Goal: Information Seeking & Learning: Learn about a topic

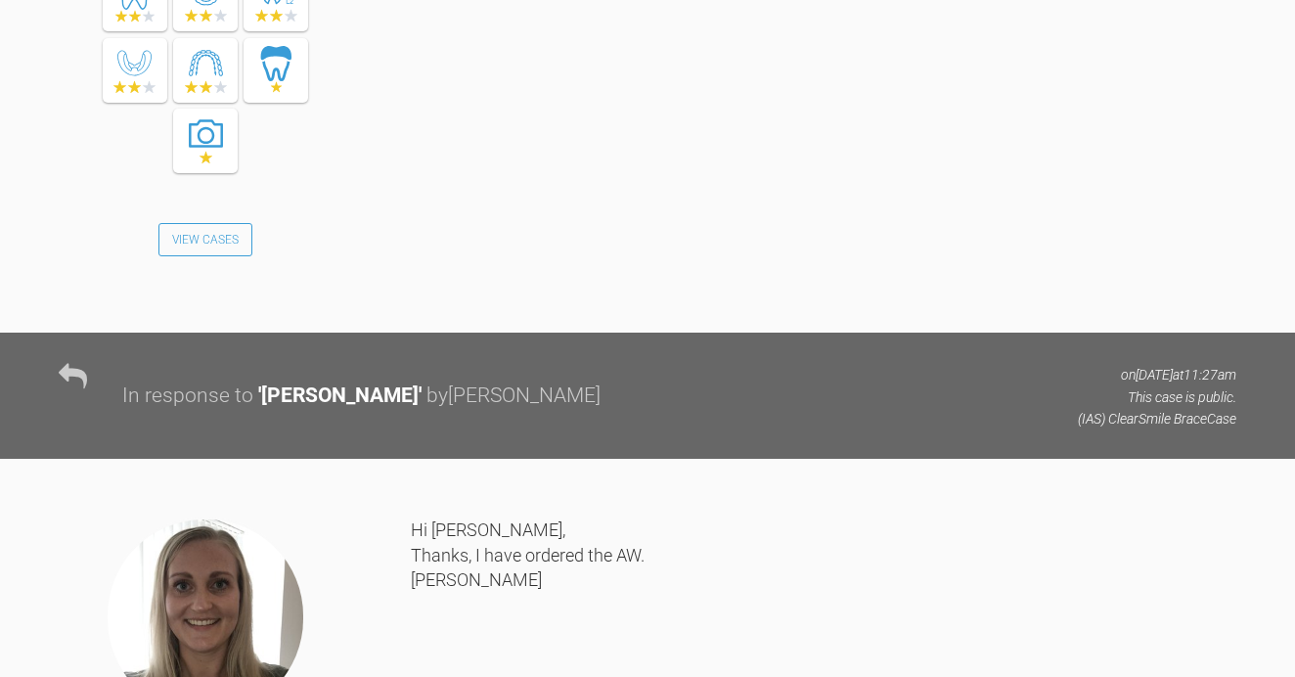
scroll to position [1868, 0]
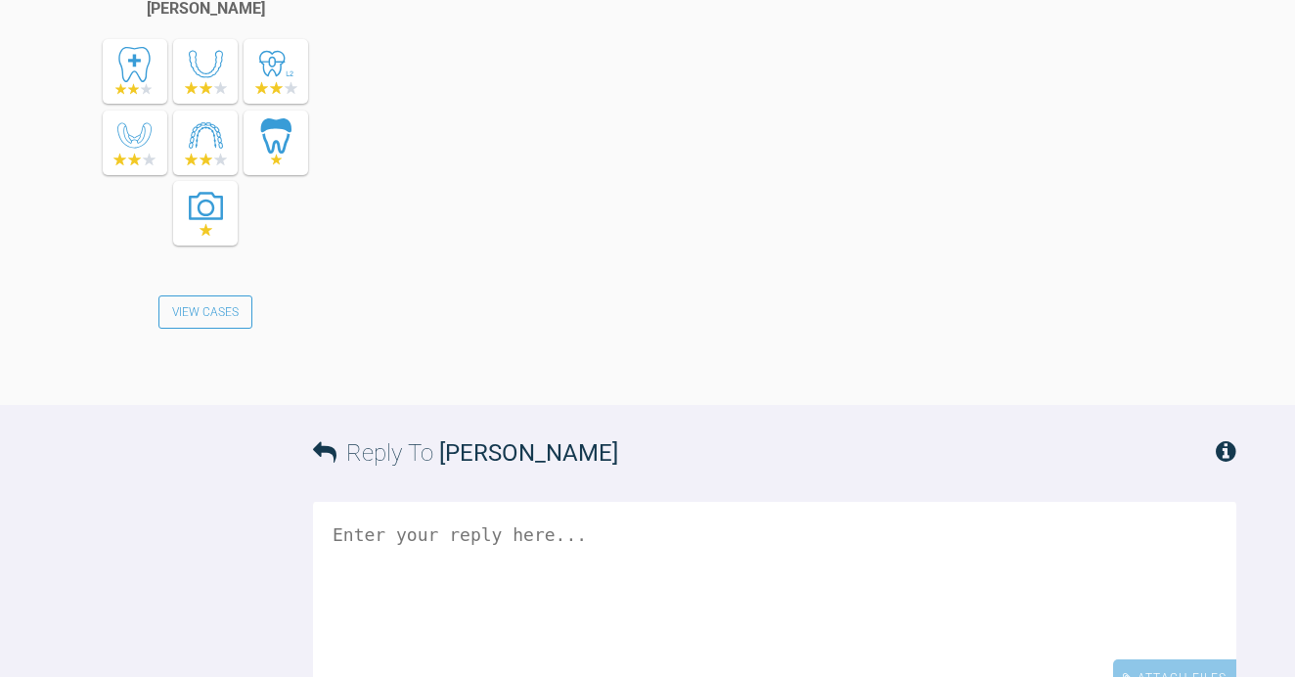
scroll to position [4009, 0]
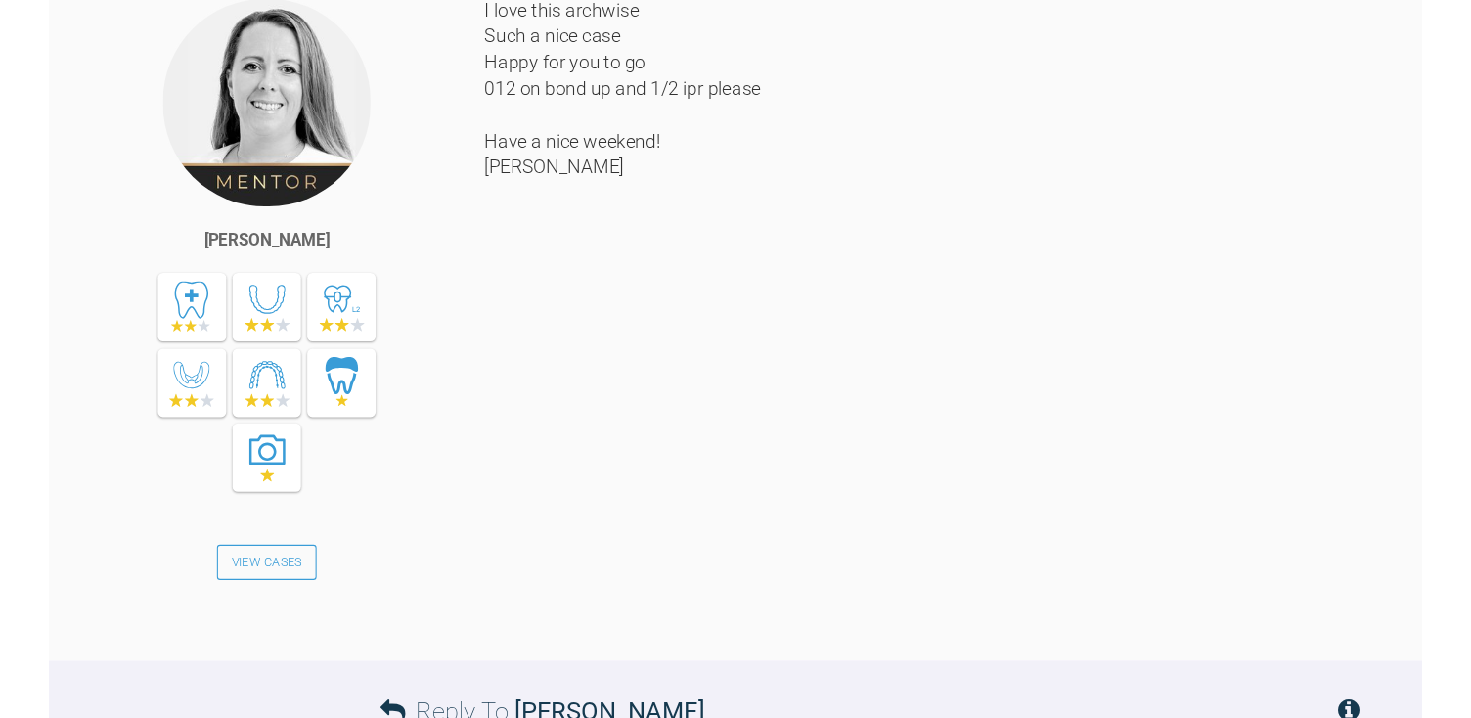
scroll to position [3693, 0]
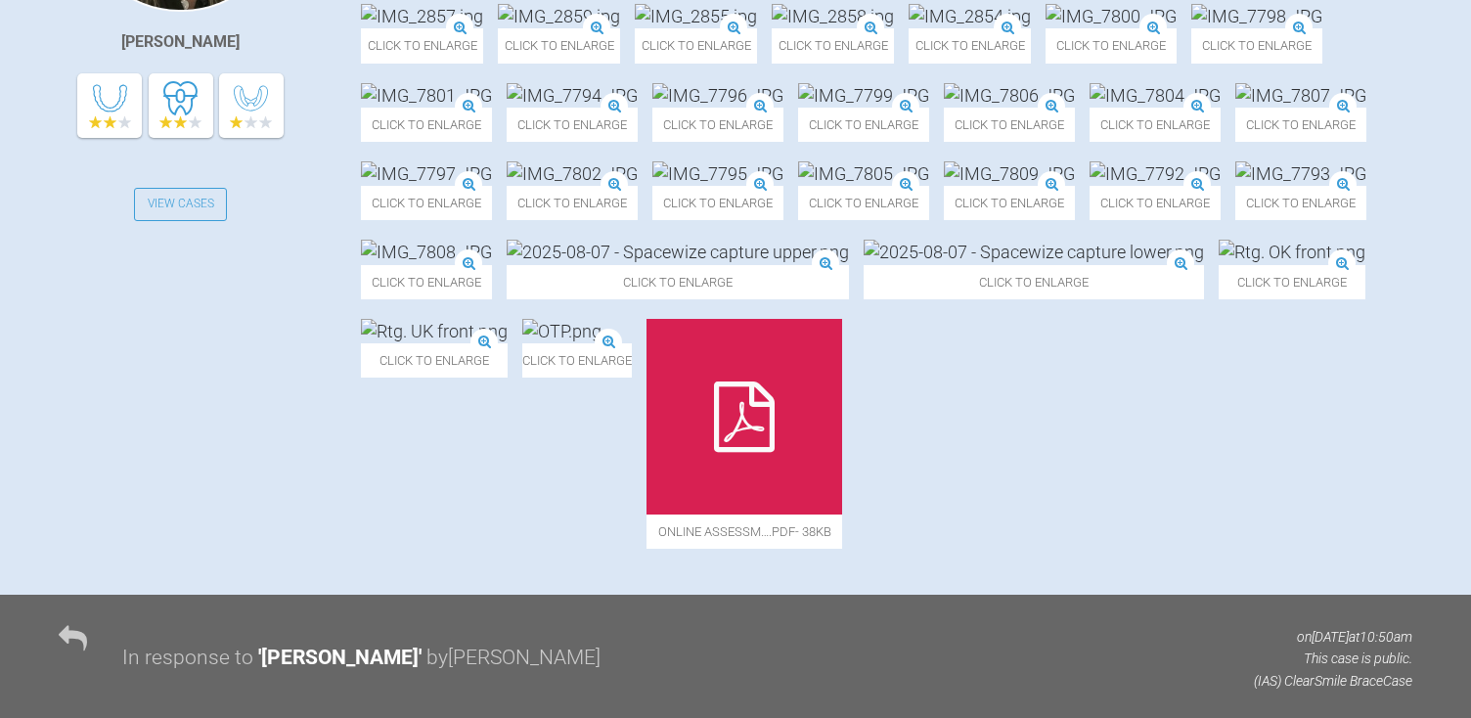
scroll to position [715, 0]
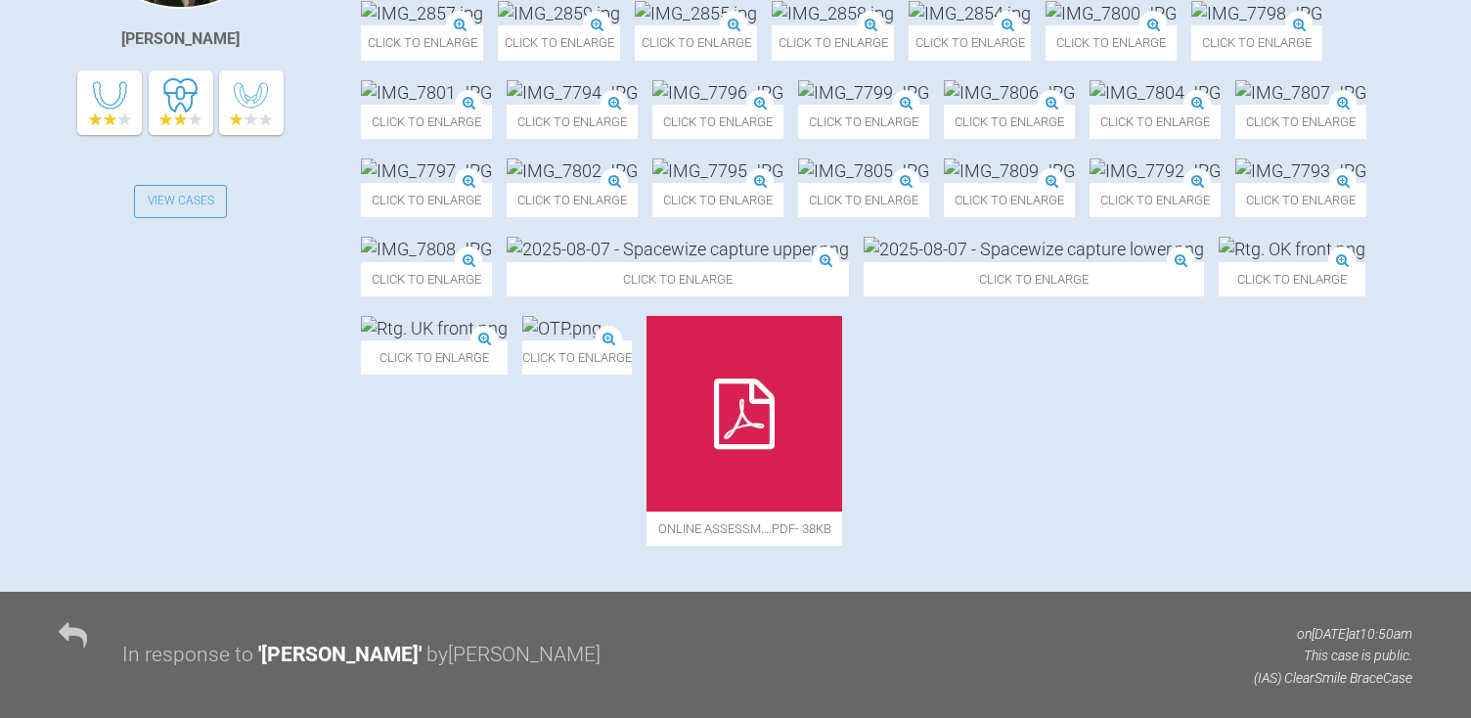
click at [449, 25] on img at bounding box center [422, 13] width 122 height 24
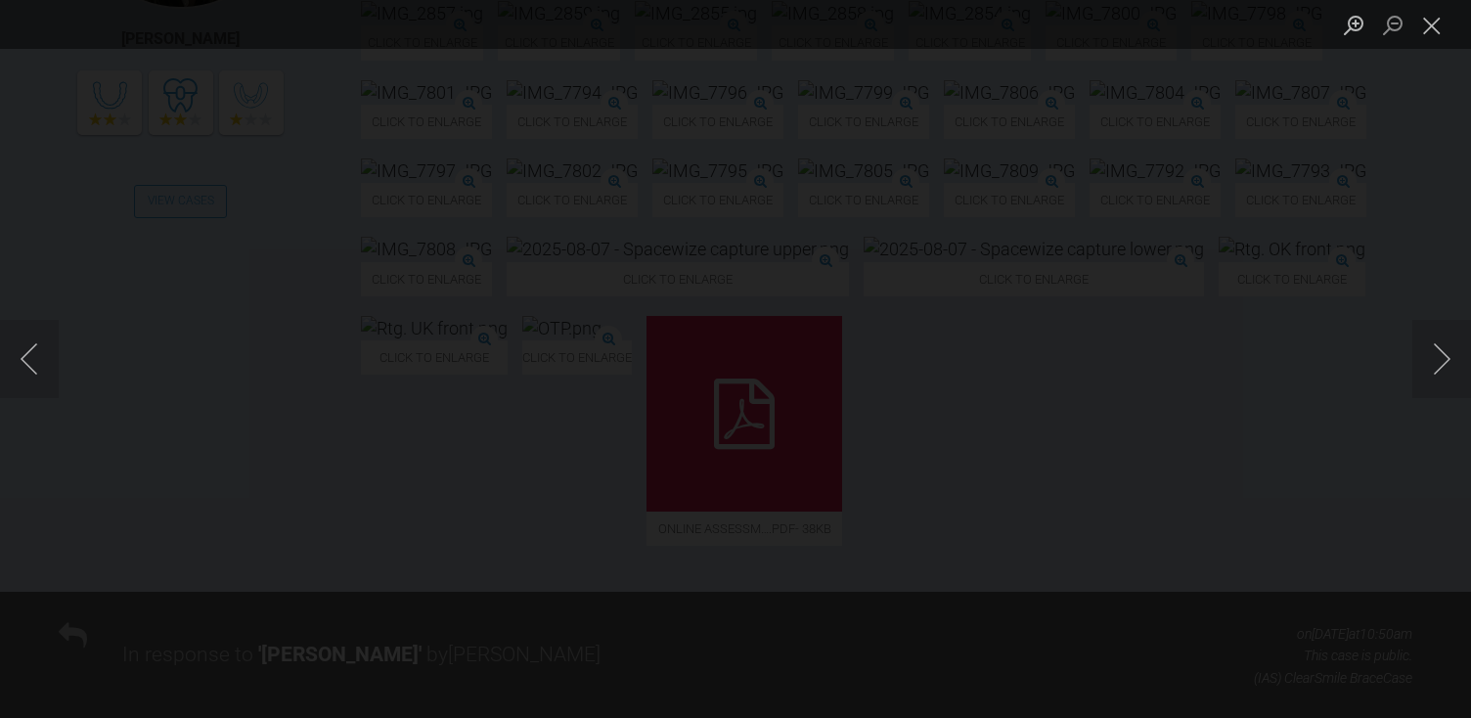
click at [1294, 370] on button "Next image" at bounding box center [1442, 359] width 59 height 78
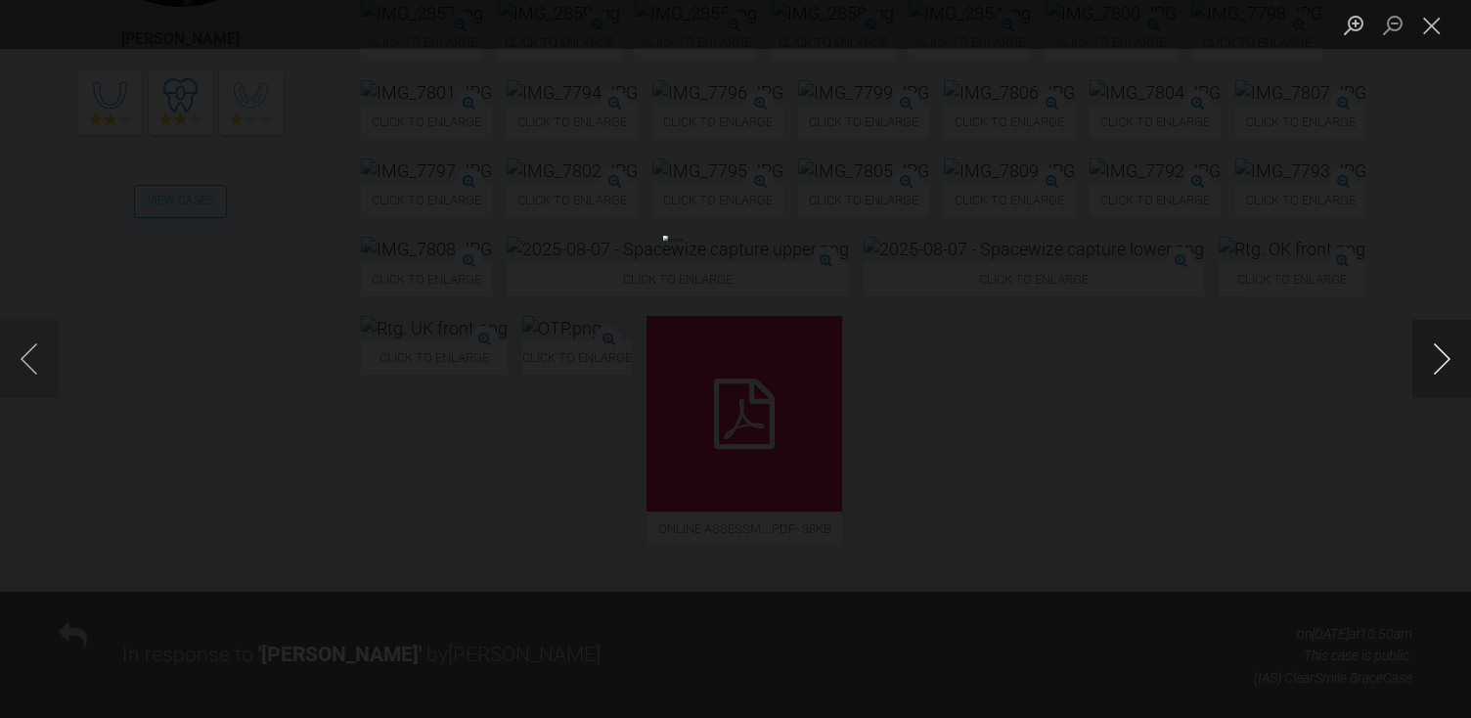
click at [1294, 370] on button "Next image" at bounding box center [1442, 359] width 59 height 78
click at [1294, 363] on button "Next image" at bounding box center [1442, 359] width 59 height 78
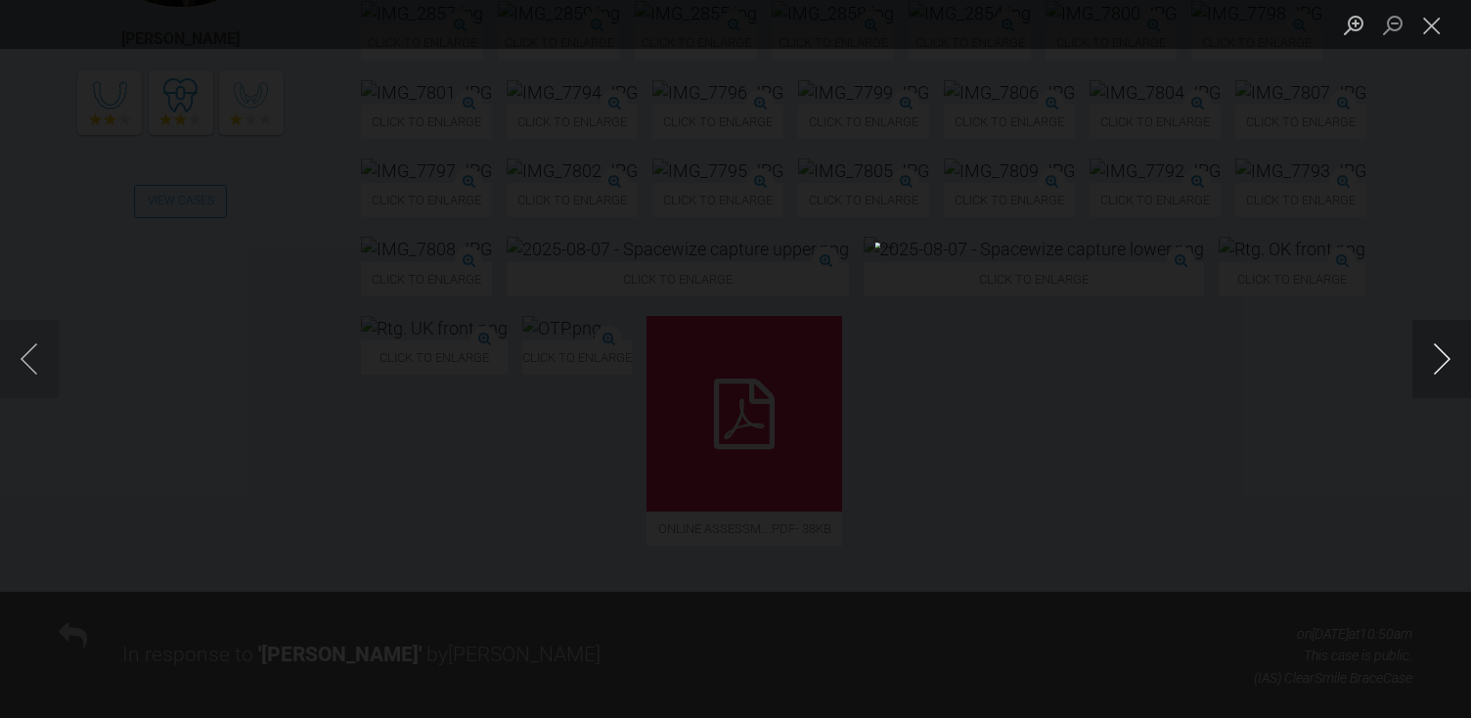
click at [1294, 362] on button "Next image" at bounding box center [1442, 359] width 59 height 78
click at [1294, 363] on button "Next image" at bounding box center [1442, 359] width 59 height 78
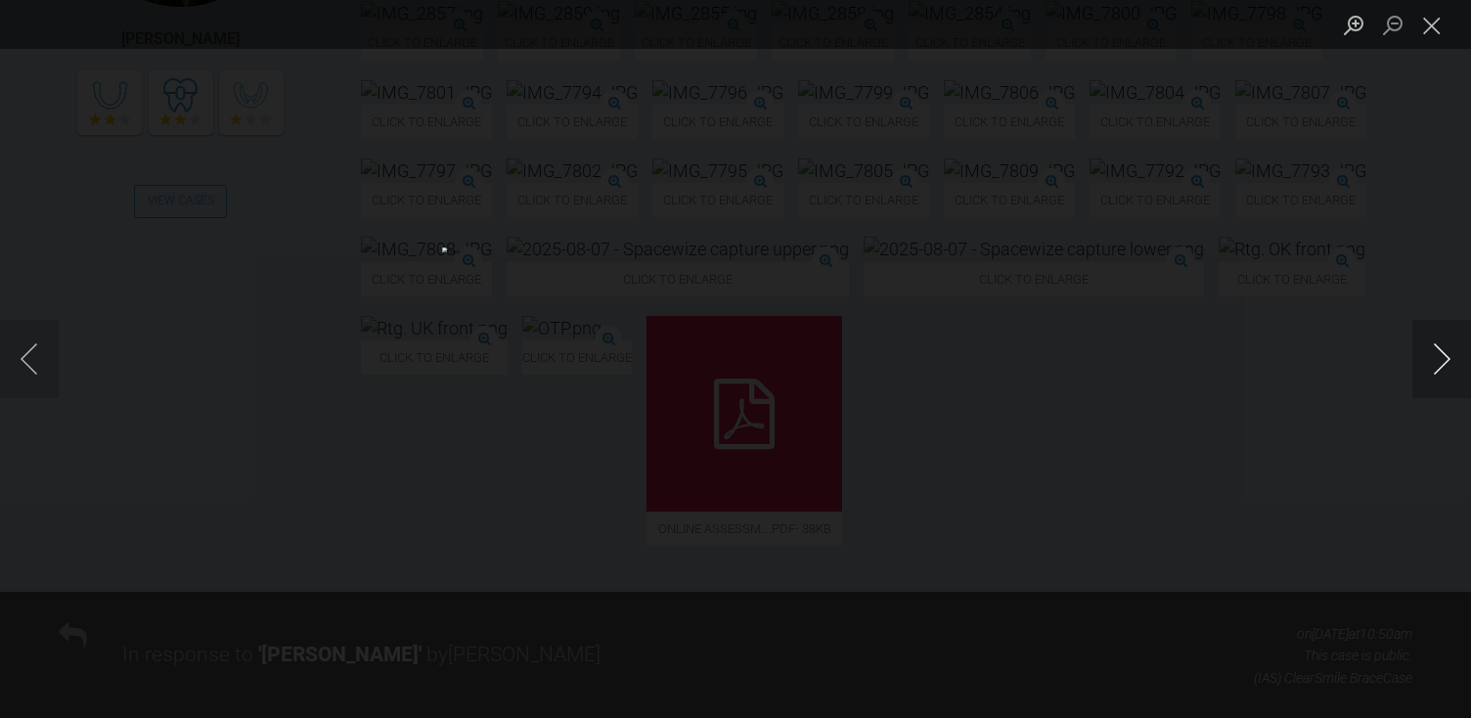
click at [1294, 363] on button "Next image" at bounding box center [1442, 359] width 59 height 78
click at [36, 358] on button "Previous image" at bounding box center [29, 359] width 59 height 78
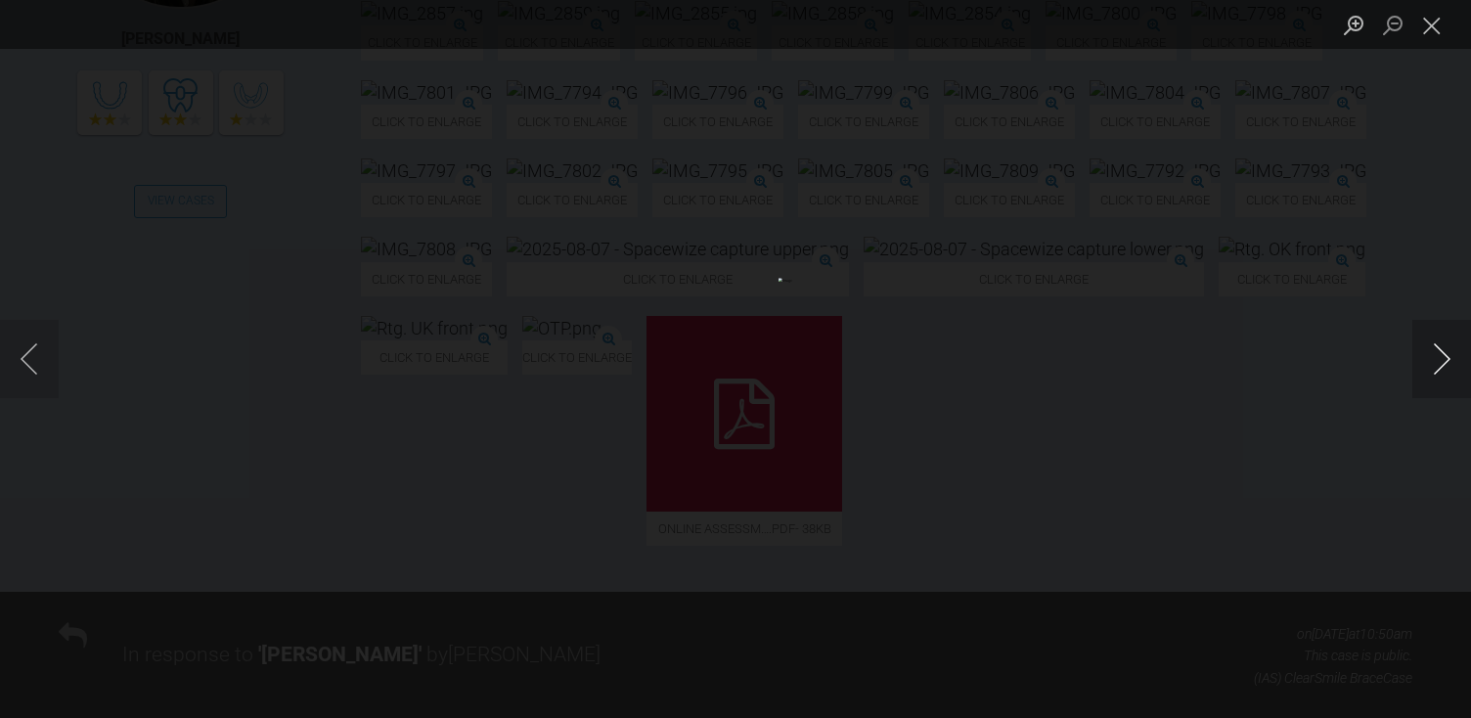
click at [1294, 351] on button "Next image" at bounding box center [1442, 359] width 59 height 78
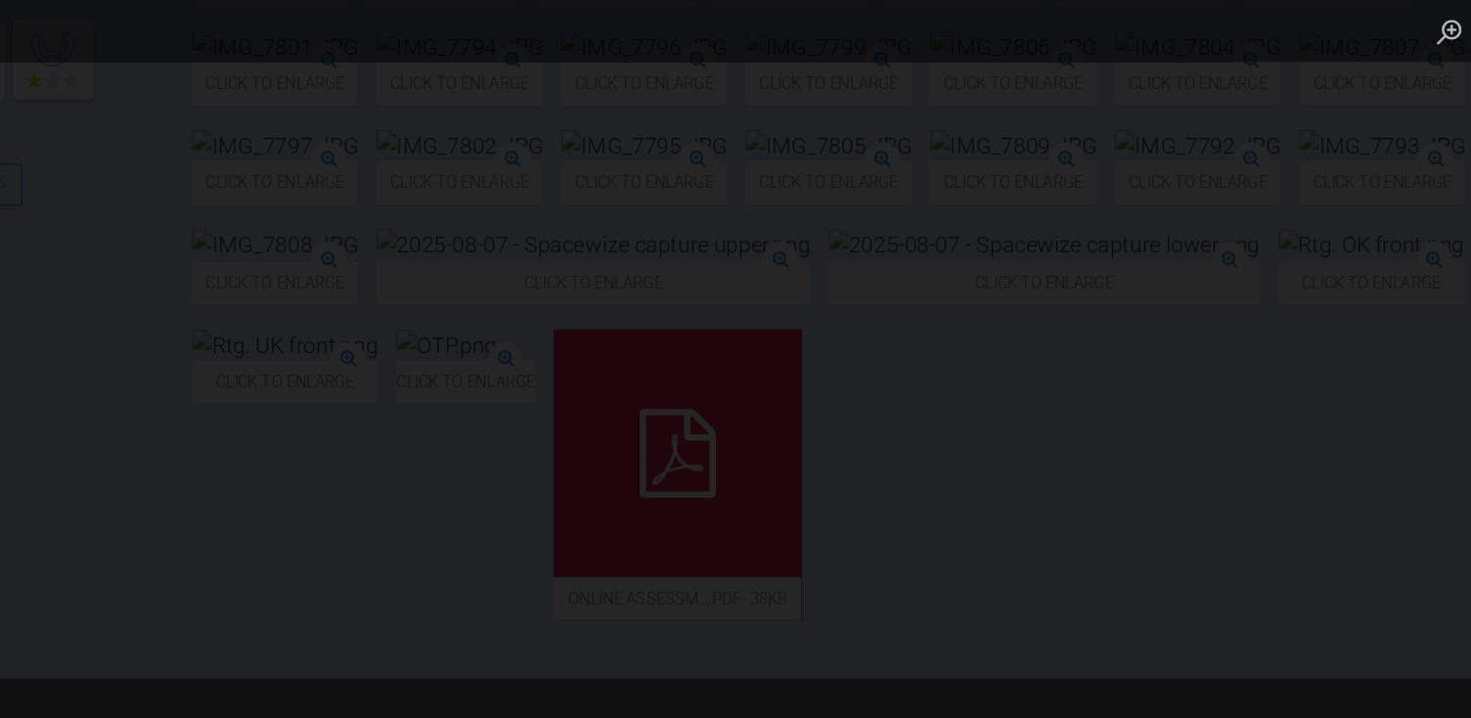
scroll to position [700, 0]
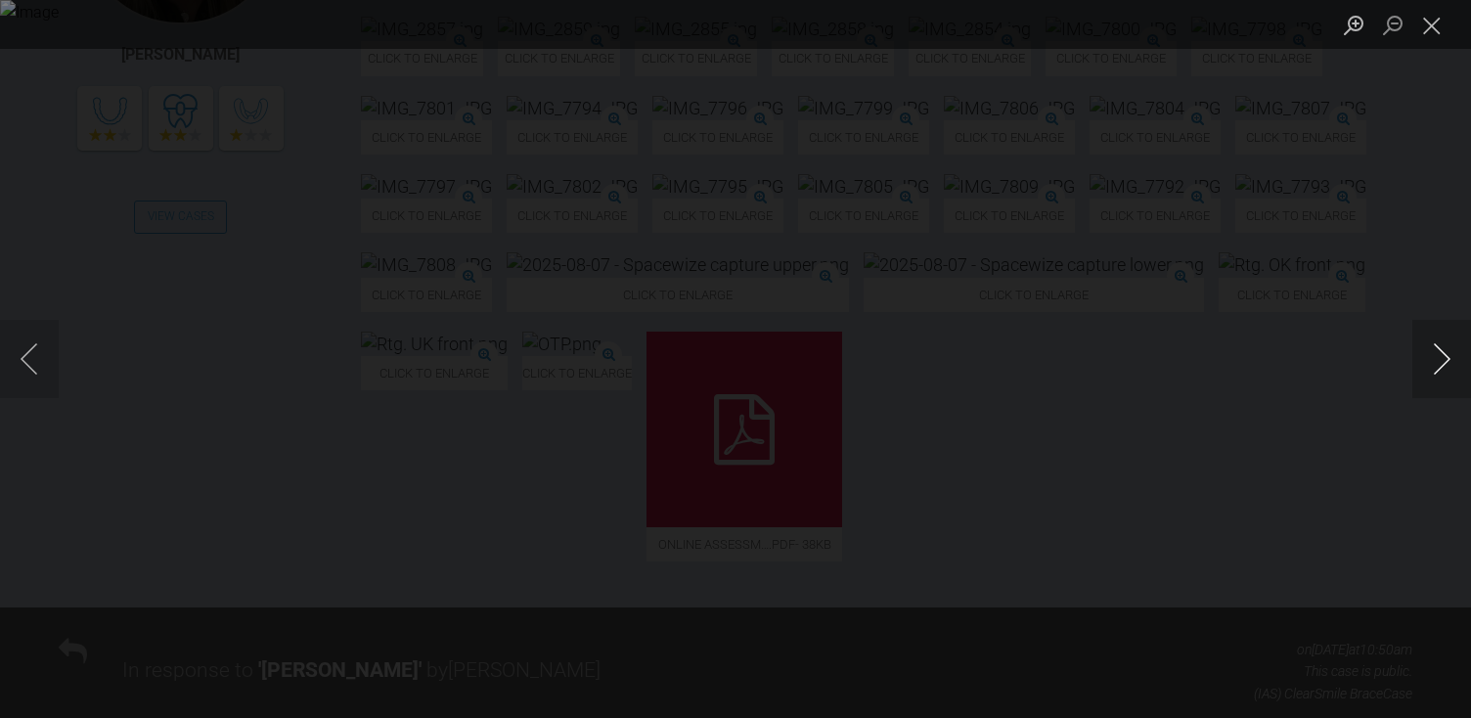
click at [1294, 371] on button "Next image" at bounding box center [1442, 359] width 59 height 78
click at [1294, 379] on button "Next image" at bounding box center [1442, 359] width 59 height 78
click at [1294, 19] on button "Close lightbox" at bounding box center [1432, 25] width 39 height 34
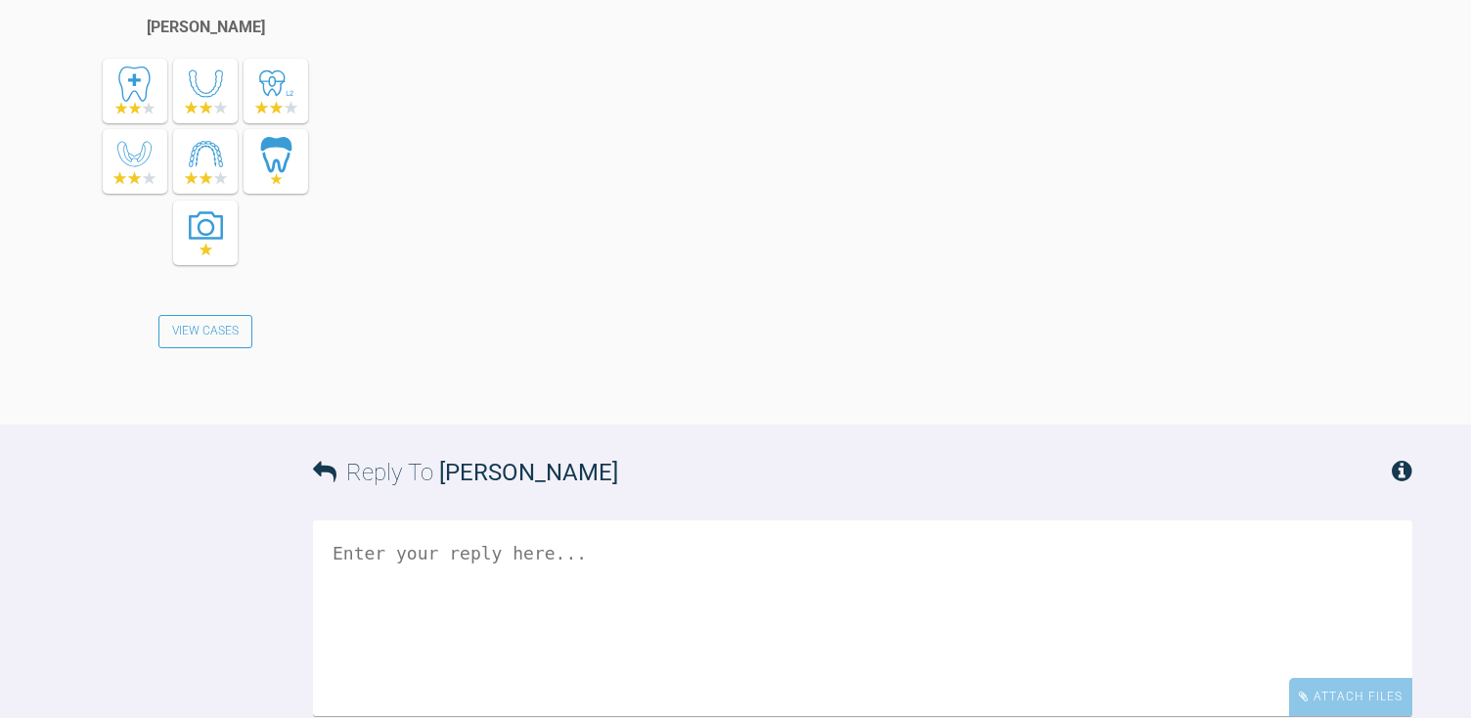
scroll to position [3855, 0]
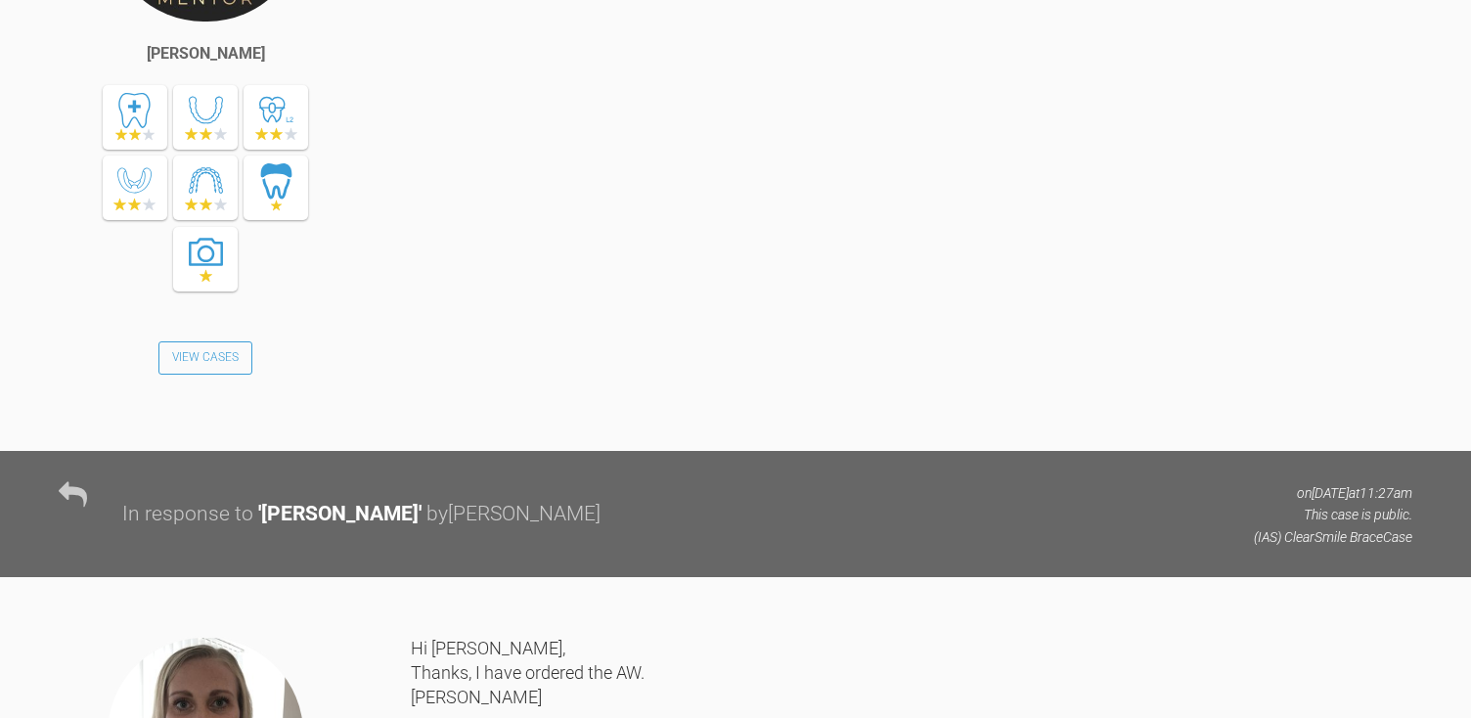
scroll to position [1632, 0]
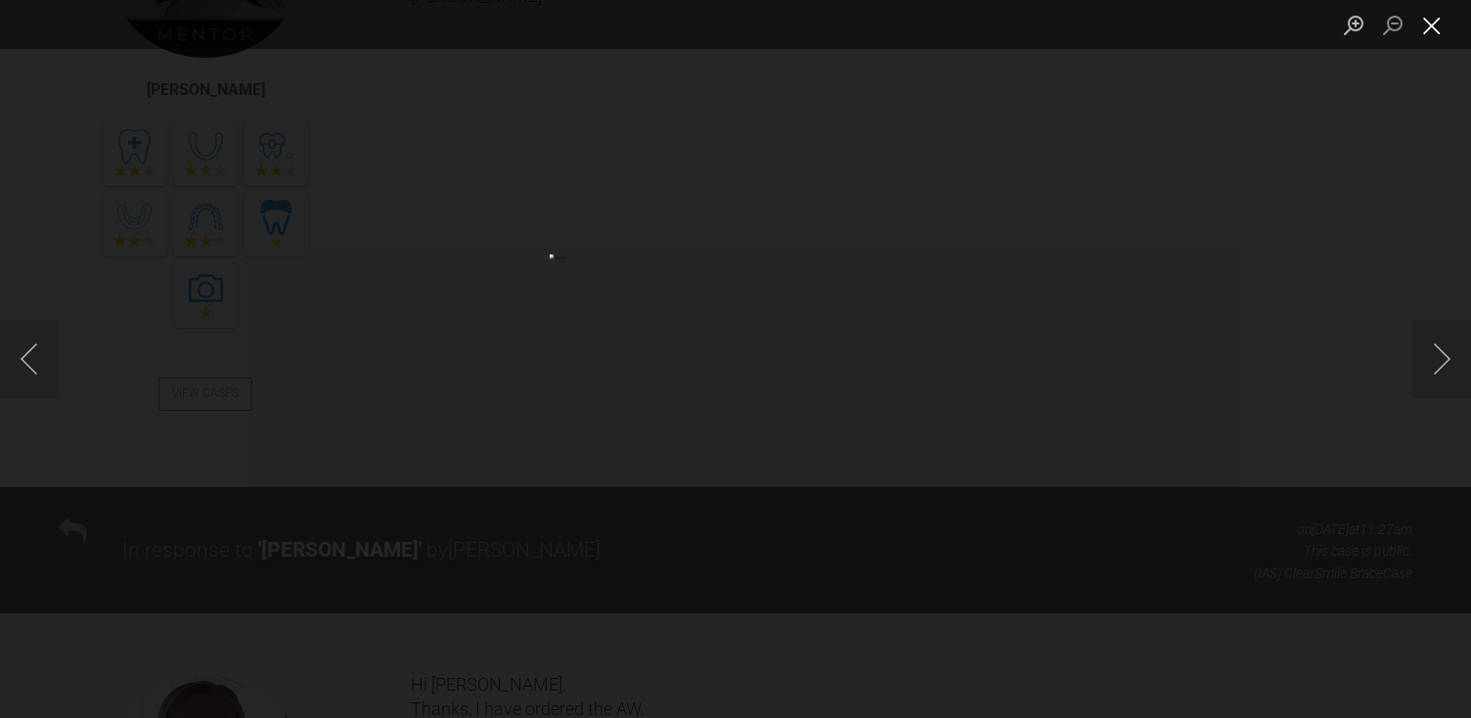
click at [1294, 34] on button "Close lightbox" at bounding box center [1432, 25] width 39 height 34
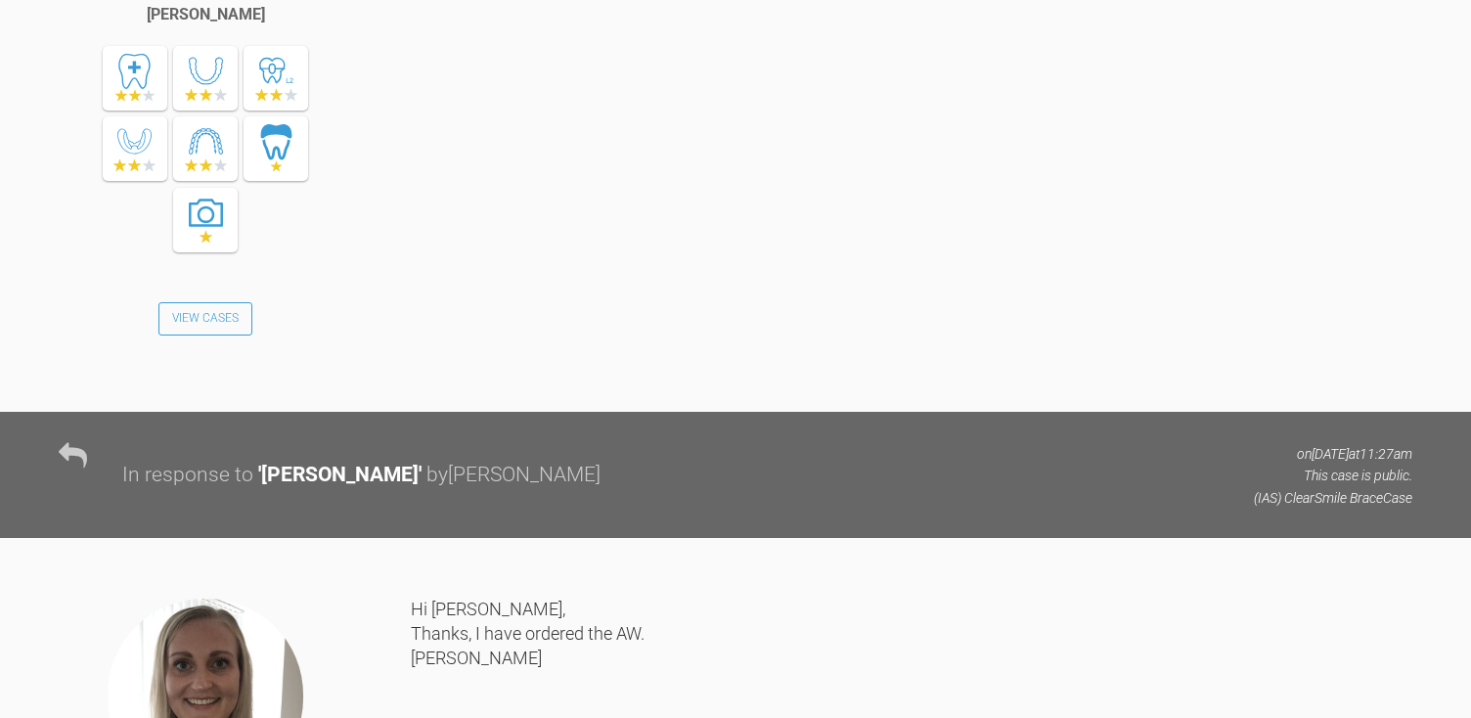
scroll to position [1681, 0]
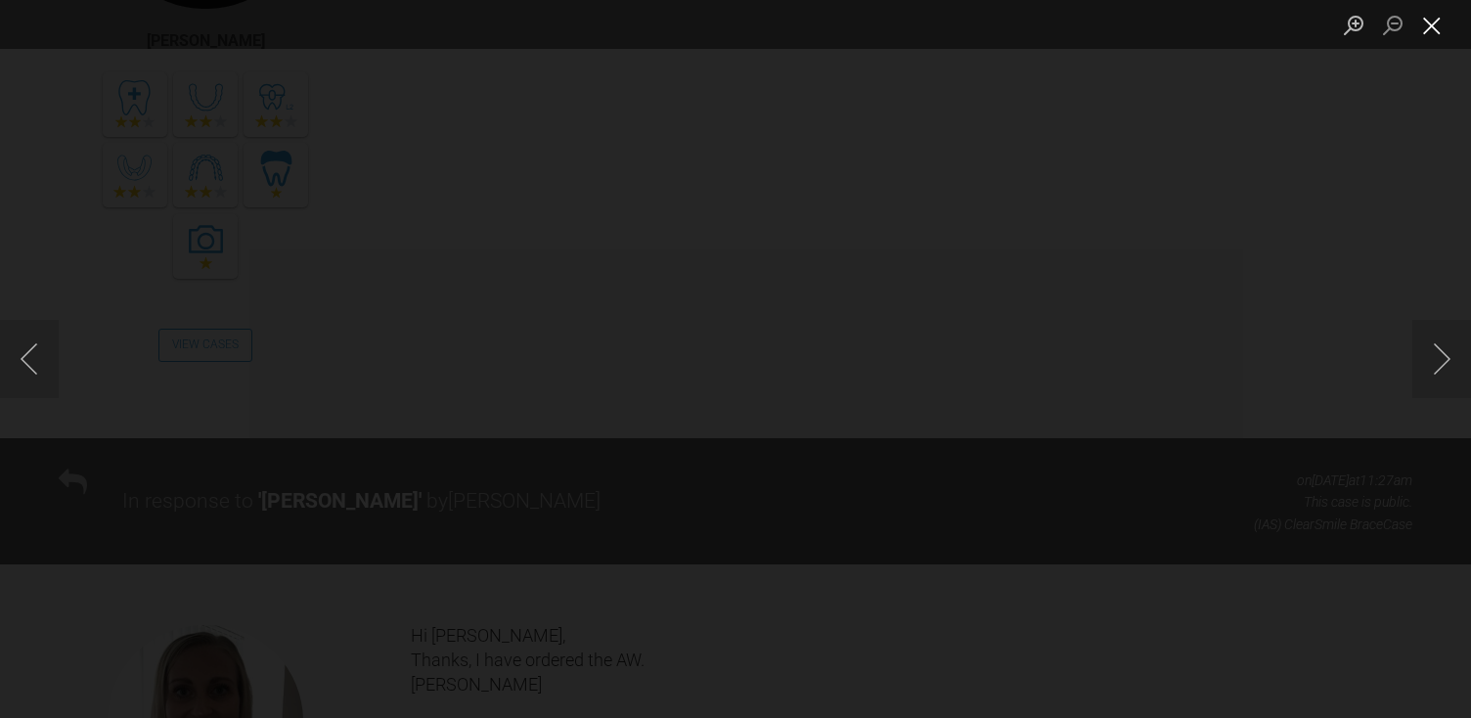
click at [1294, 34] on button "Close lightbox" at bounding box center [1432, 25] width 39 height 34
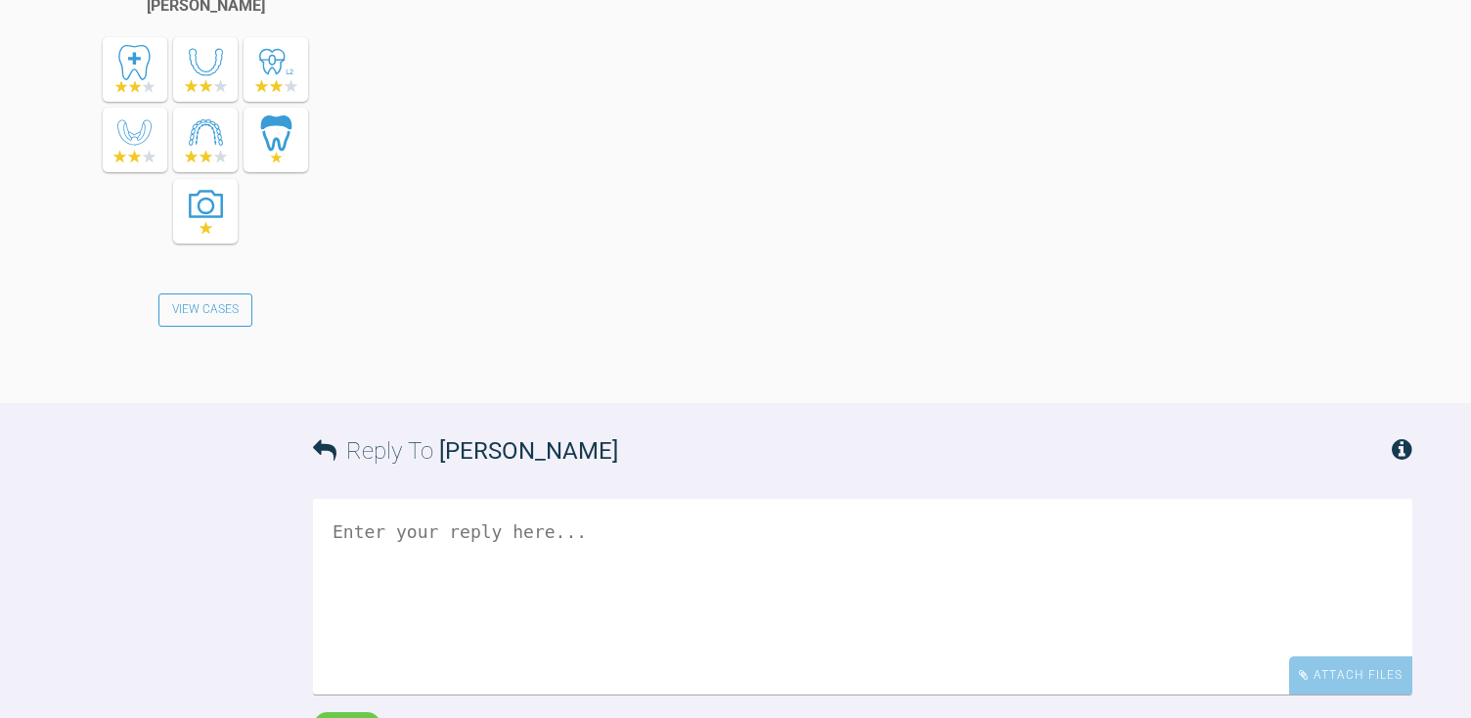
scroll to position [4066, 0]
